Goal: Information Seeking & Learning: Learn about a topic

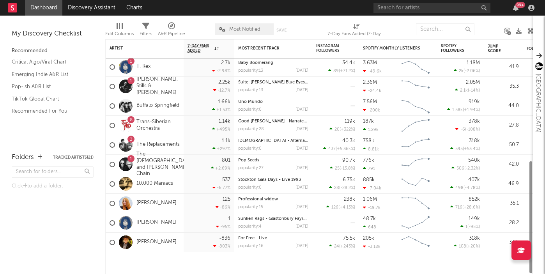
click at [167, 139] on div "3 The Replacements" at bounding box center [145, 145] width 70 height 23
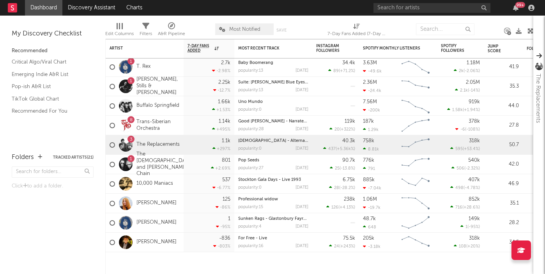
click at [166, 149] on div "3 The Replacements" at bounding box center [145, 145] width 70 height 23
click at [167, 143] on link "The Replacements" at bounding box center [157, 145] width 43 height 7
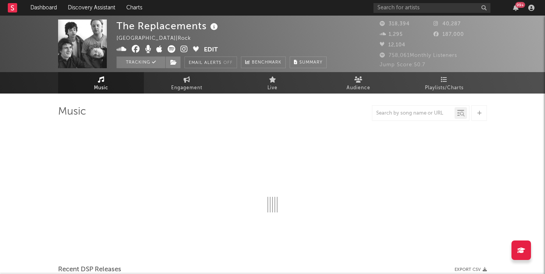
select select "6m"
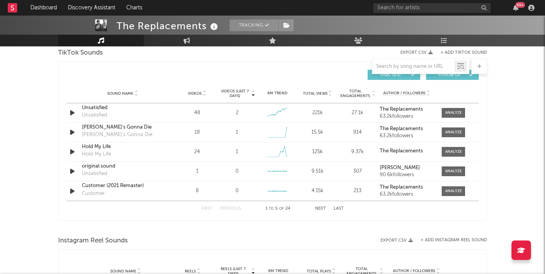
scroll to position [536, 0]
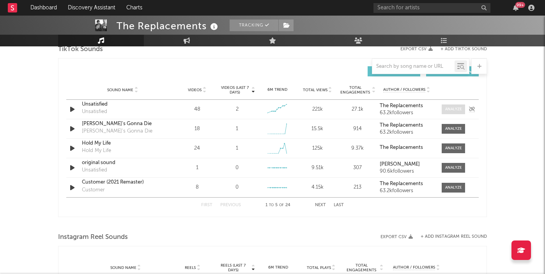
click at [443, 111] on span at bounding box center [453, 110] width 23 height 10
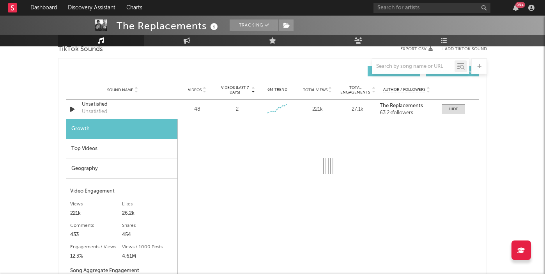
click at [156, 153] on div "Top Videos" at bounding box center [121, 149] width 111 height 20
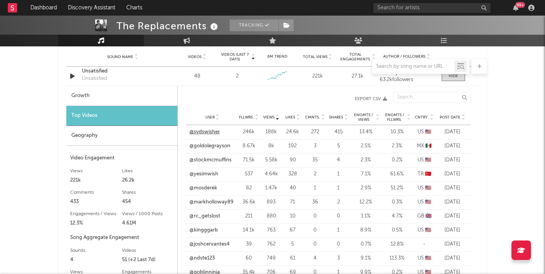
scroll to position [601, 0]
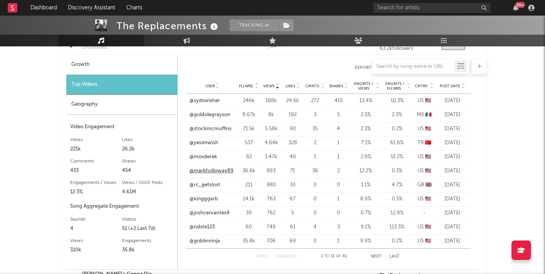
click at [217, 171] on link "@markholloway89" at bounding box center [212, 171] width 44 height 8
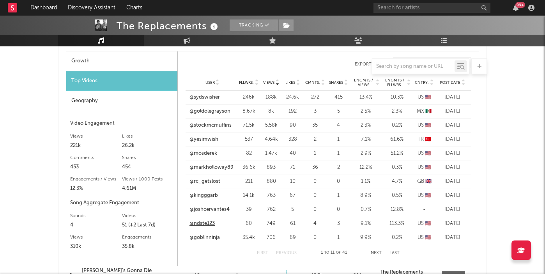
click at [200, 222] on link "@ndste123" at bounding box center [202, 224] width 25 height 8
